Goal: Task Accomplishment & Management: Use online tool/utility

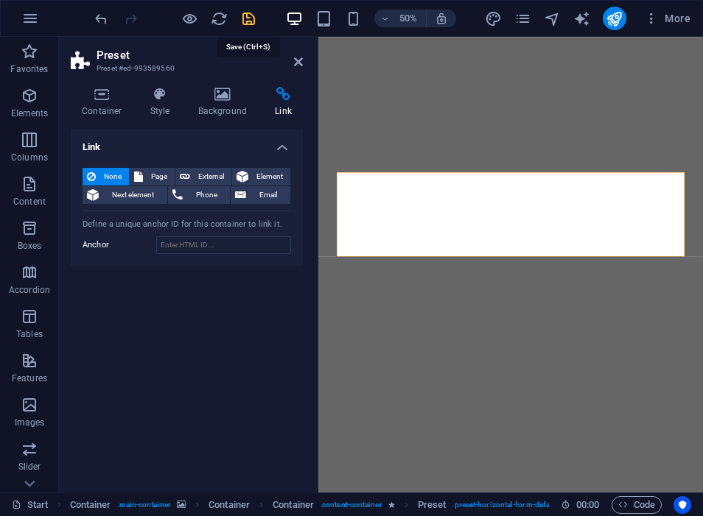
click at [245, 14] on icon "save" at bounding box center [248, 18] width 17 height 17
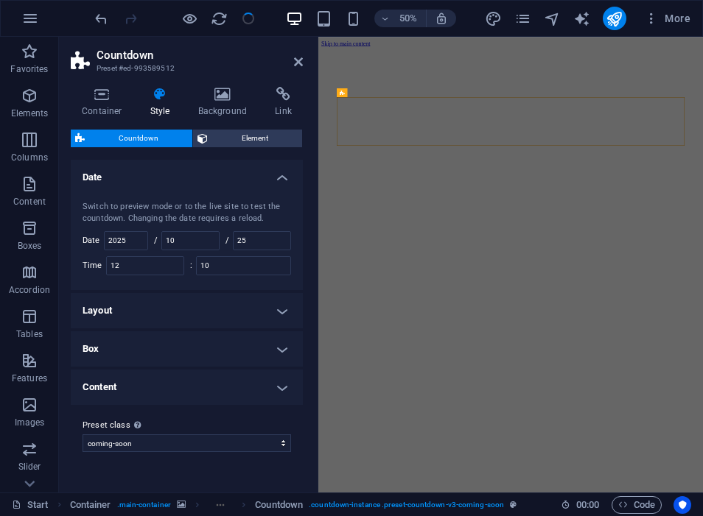
click at [245, 14] on div at bounding box center [174, 19] width 165 height 24
click at [295, 66] on icon at bounding box center [298, 62] width 9 height 12
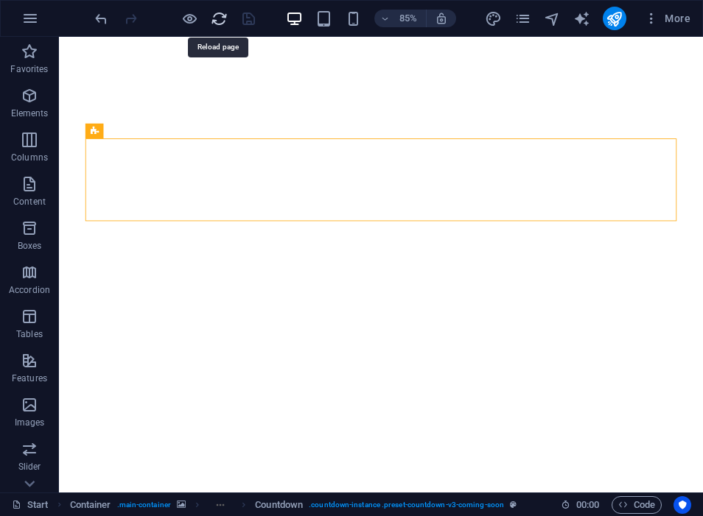
click at [216, 17] on icon "reload" at bounding box center [219, 18] width 17 height 17
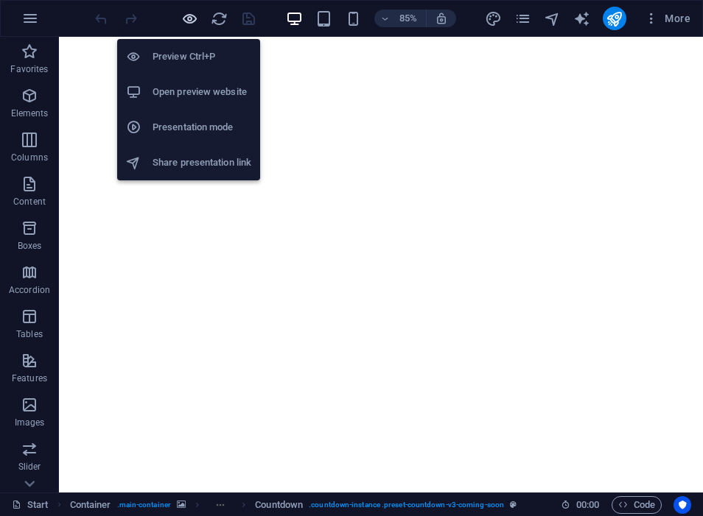
click at [184, 23] on icon "button" at bounding box center [189, 18] width 17 height 17
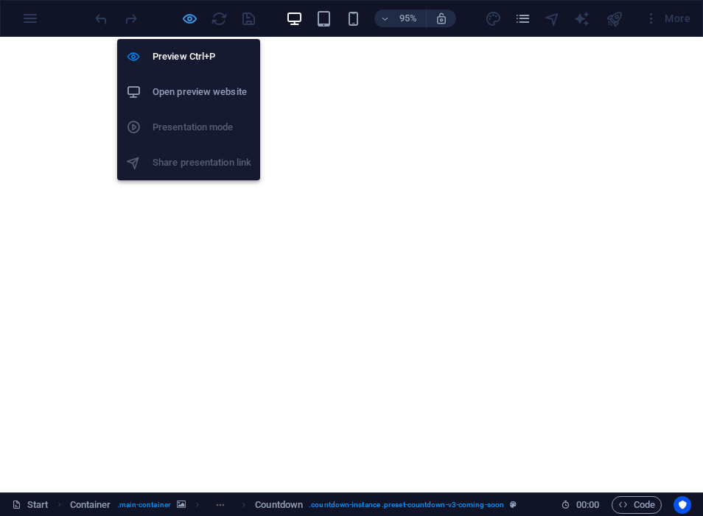
click at [184, 23] on icon "button" at bounding box center [189, 18] width 17 height 17
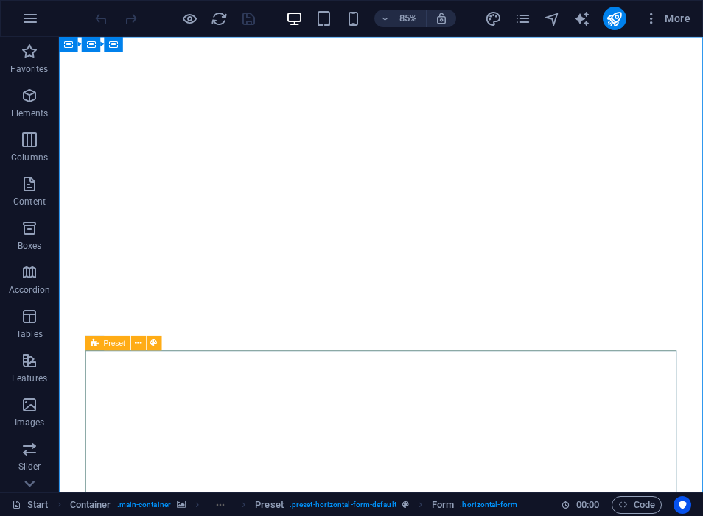
click at [95, 342] on icon at bounding box center [95, 343] width 8 height 15
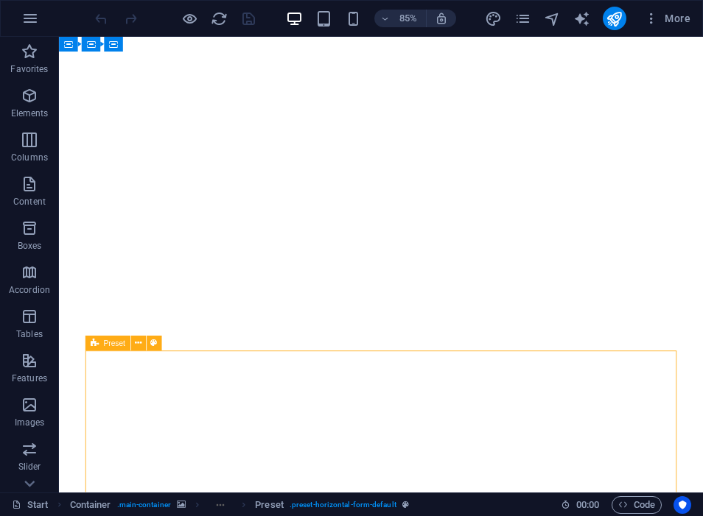
click at [95, 342] on icon at bounding box center [95, 343] width 8 height 15
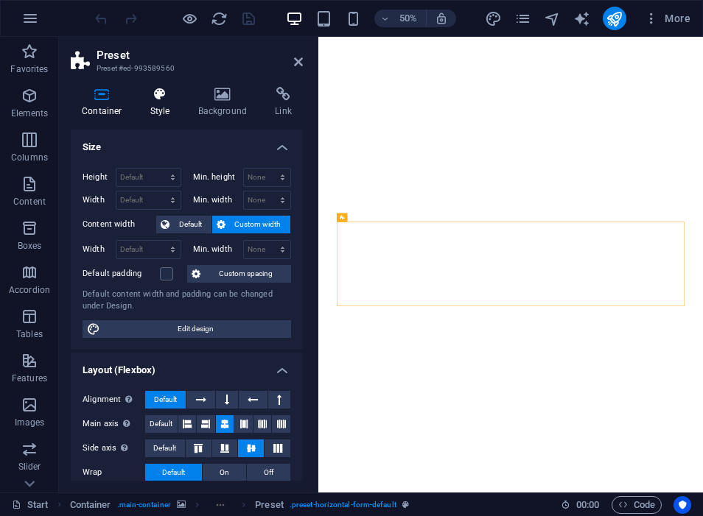
click at [162, 90] on icon at bounding box center [160, 94] width 42 height 15
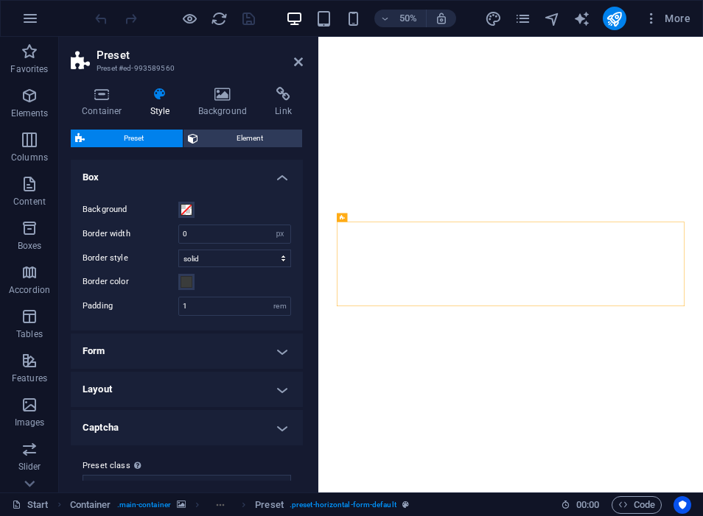
scroll to position [23, 0]
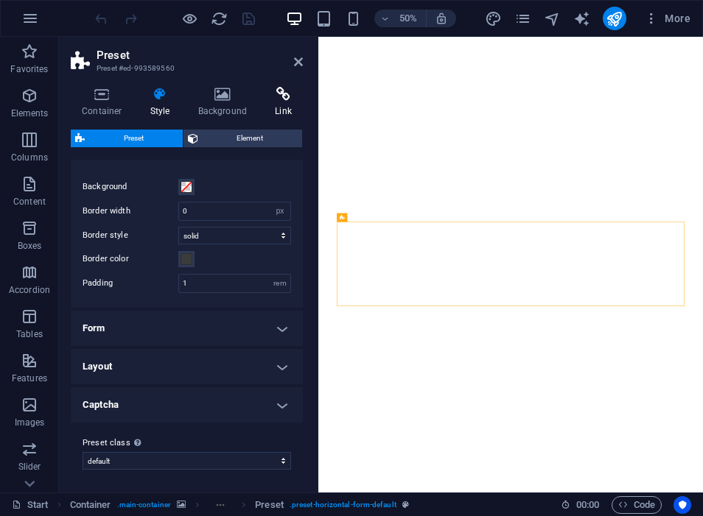
click at [275, 110] on h4 "Link" at bounding box center [283, 102] width 39 height 31
